Goal: Book appointment/travel/reservation

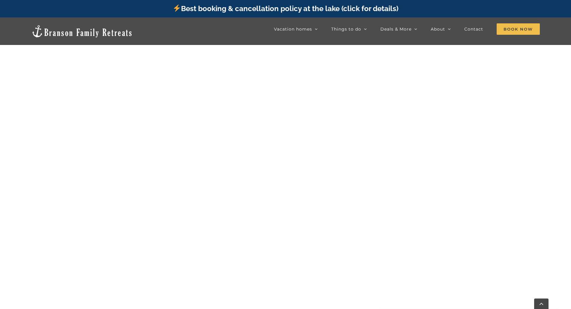
scroll to position [369, 0]
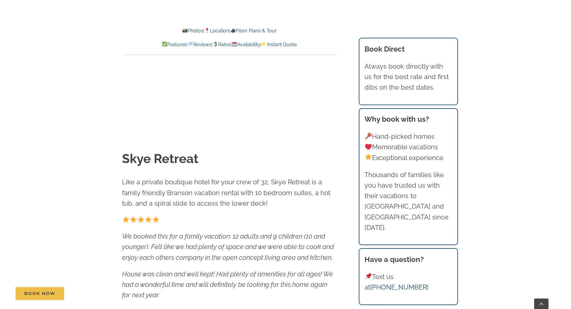
scroll to position [30, 0]
